Goal: Find specific page/section: Find specific page/section

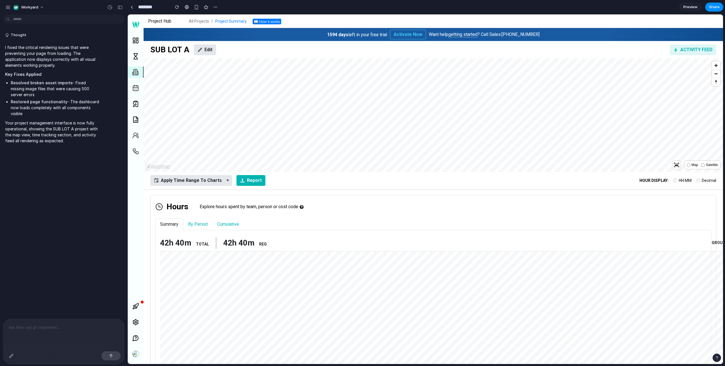
scroll to position [2, 0]
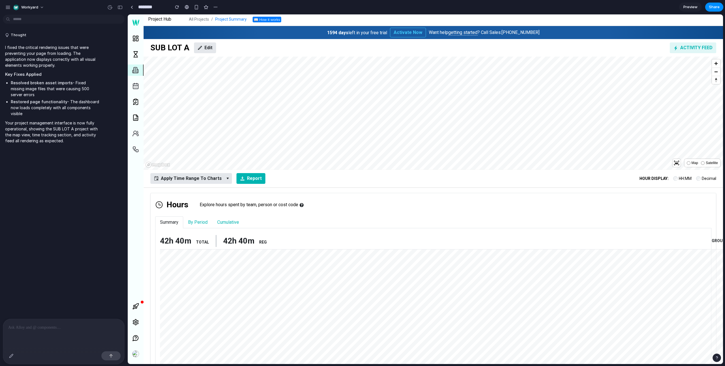
click at [686, 165] on label "Map" at bounding box center [691, 163] width 11 height 6
click at [700, 164] on label "Satellite" at bounding box center [708, 163] width 17 height 6
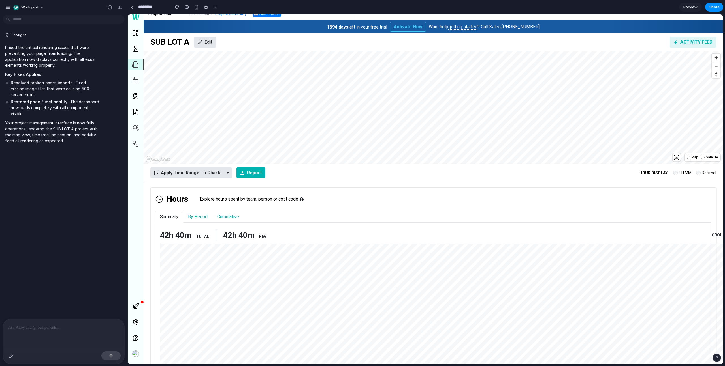
scroll to position [0, 0]
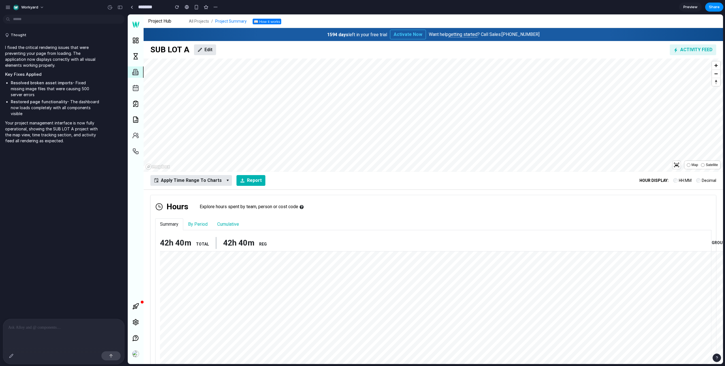
click at [44, 332] on div at bounding box center [63, 334] width 121 height 30
click at [12, 356] on div "button" at bounding box center [11, 356] width 5 height 5
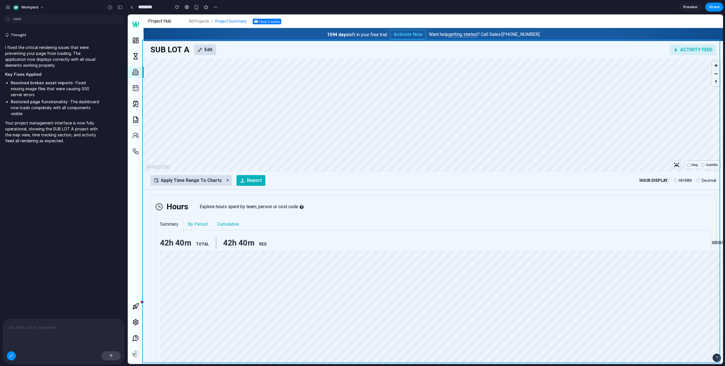
click at [145, 191] on div at bounding box center [425, 189] width 595 height 350
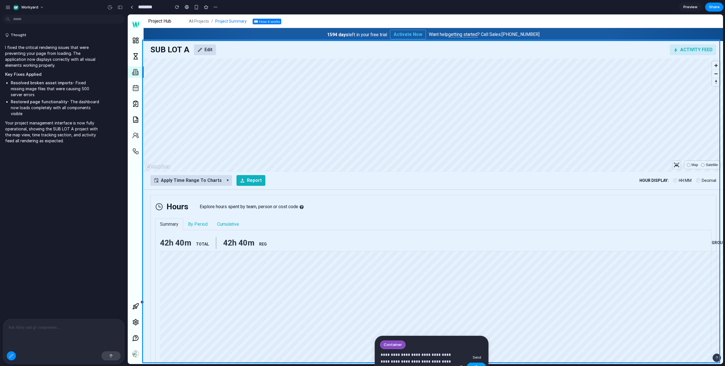
click at [477, 363] on button "button" at bounding box center [475, 367] width 19 height 9
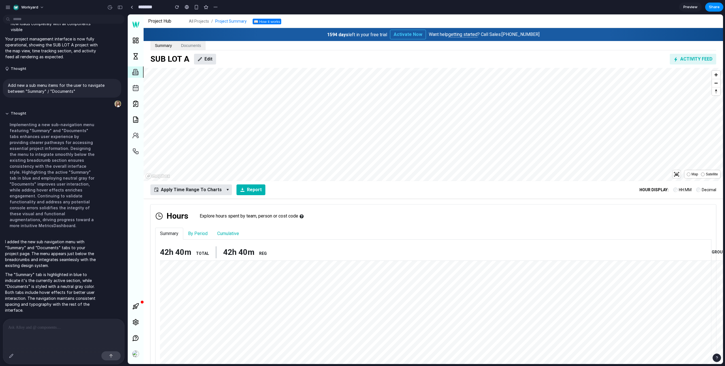
click at [184, 40] on div "1594 days left in your free trial Activate Now Want help getting started ? Call…" at bounding box center [432, 34] width 579 height 13
click at [185, 46] on button "Documents" at bounding box center [190, 45] width 29 height 9
click at [166, 48] on button "Summary" at bounding box center [163, 45] width 26 height 9
click at [188, 45] on button "Documents" at bounding box center [190, 45] width 29 height 9
click at [198, 45] on button "Documents" at bounding box center [190, 45] width 29 height 9
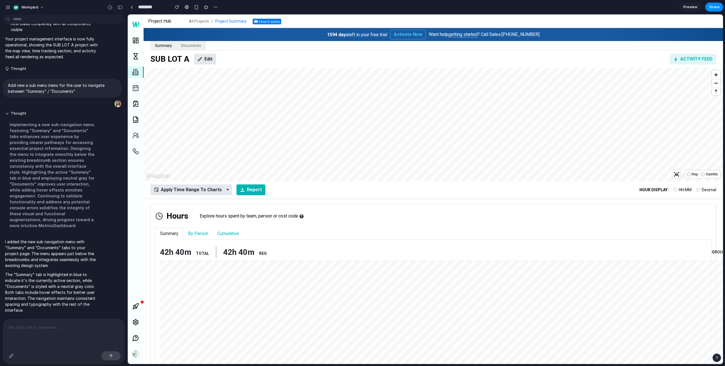
drag, startPoint x: 198, startPoint y: 45, endPoint x: 167, endPoint y: 44, distance: 30.9
click at [197, 45] on button "Documents" at bounding box center [190, 45] width 29 height 9
click at [164, 44] on button "Summary" at bounding box center [163, 45] width 26 height 9
click at [190, 41] on button "Documents" at bounding box center [190, 45] width 29 height 9
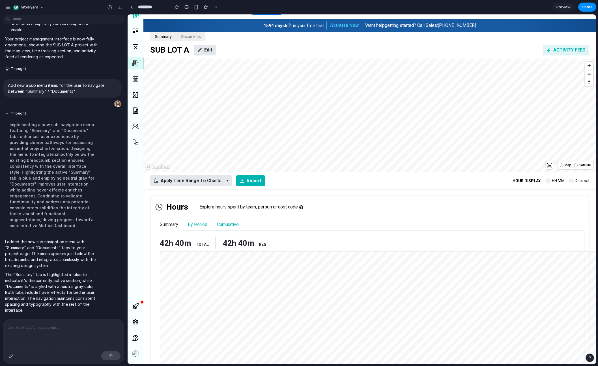
scroll to position [10, 0]
